Goal: Information Seeking & Learning: Learn about a topic

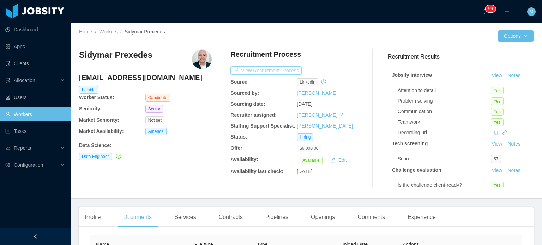
click at [278, 72] on button "View Recruitment Process" at bounding box center [265, 70] width 71 height 8
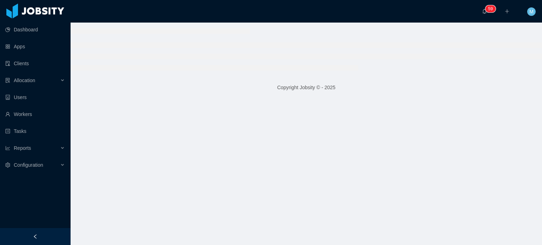
click at [278, 72] on div at bounding box center [307, 49] width 472 height 53
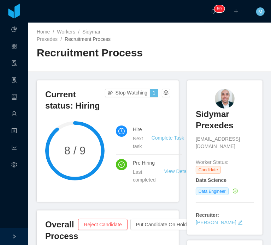
click at [214, 118] on h3 "Sidymar Prexedes" at bounding box center [225, 120] width 58 height 23
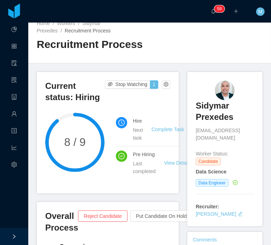
scroll to position [9, 0]
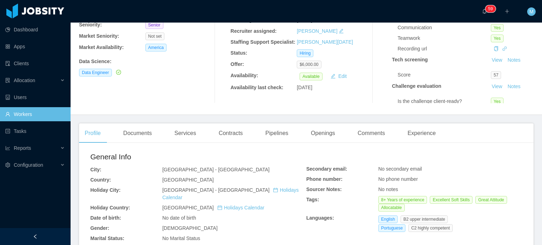
scroll to position [248, 0]
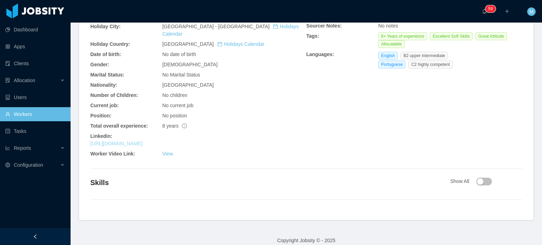
click at [143, 141] on link "[URL][DOMAIN_NAME]" at bounding box center [116, 144] width 52 height 6
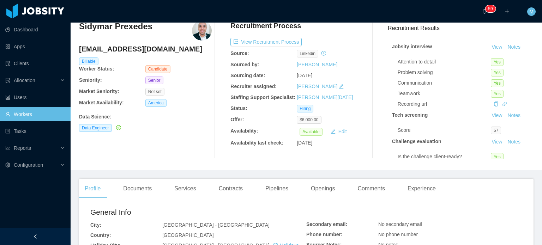
scroll to position [0, 0]
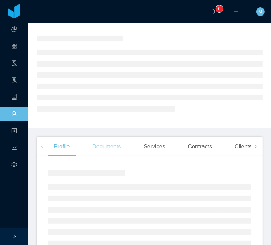
scroll to position [20, 0]
click at [107, 144] on div "Documents" at bounding box center [106, 147] width 40 height 20
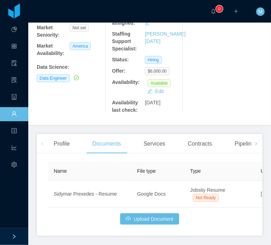
scroll to position [117, 0]
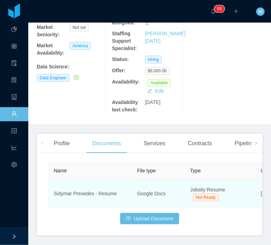
click at [221, 192] on span "Jobsity Resume" at bounding box center [207, 190] width 35 height 6
